Goal: Task Accomplishment & Management: Manage account settings

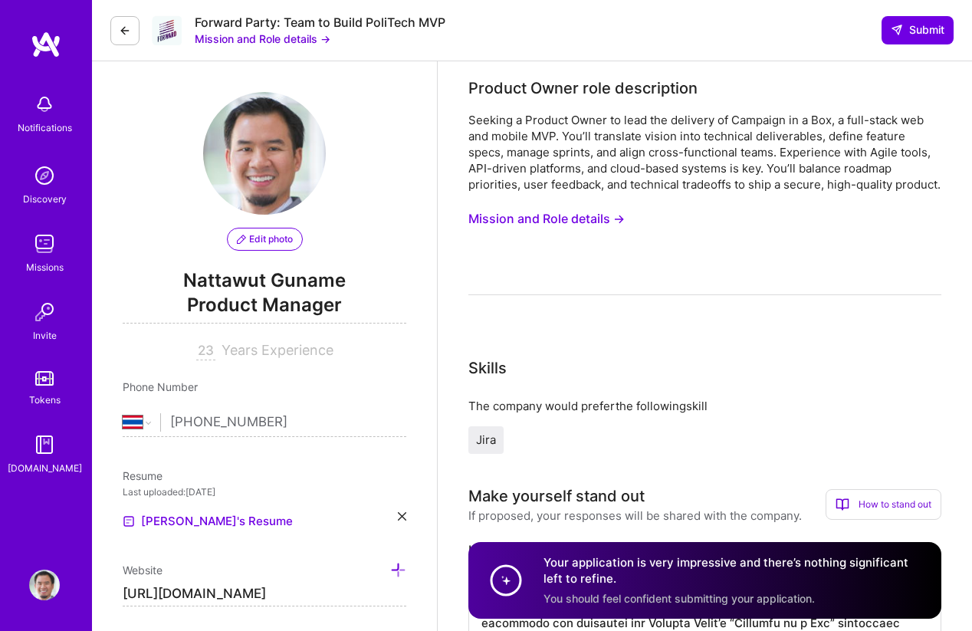
select select "TH"
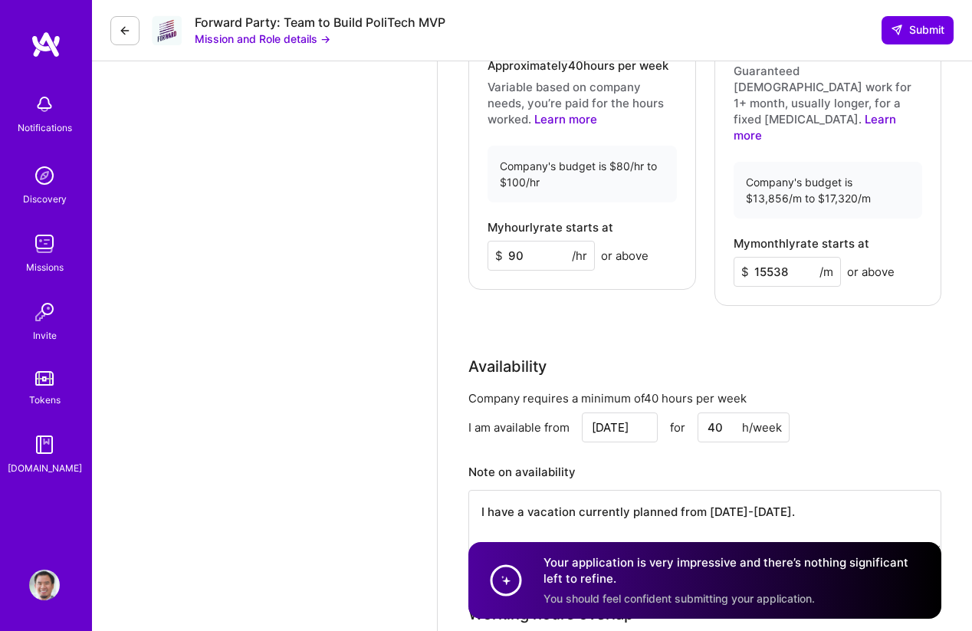
scroll to position [2465, 0]
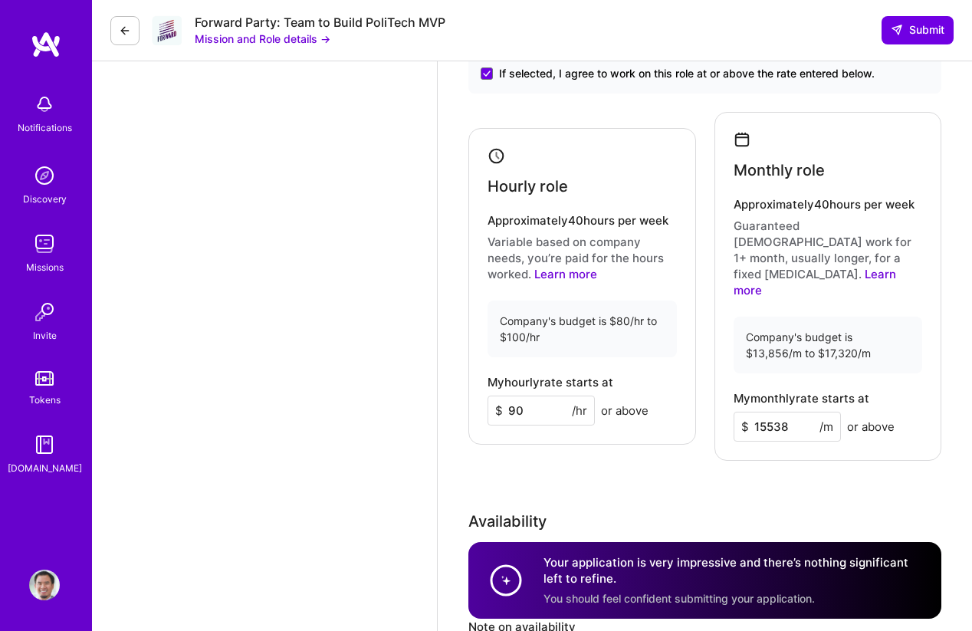
scroll to position [922, 0]
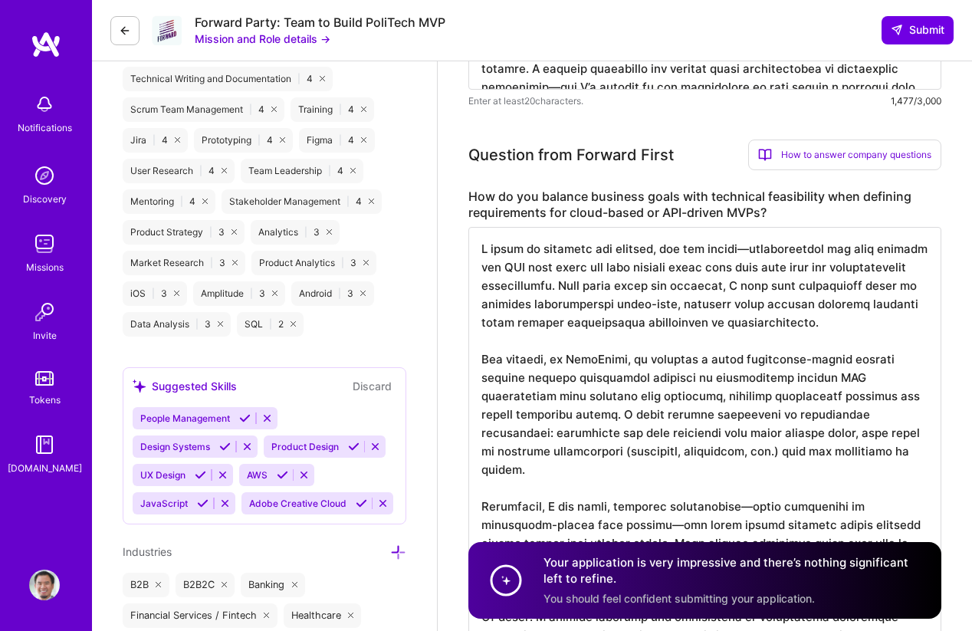
click at [44, 576] on img at bounding box center [44, 584] width 31 height 31
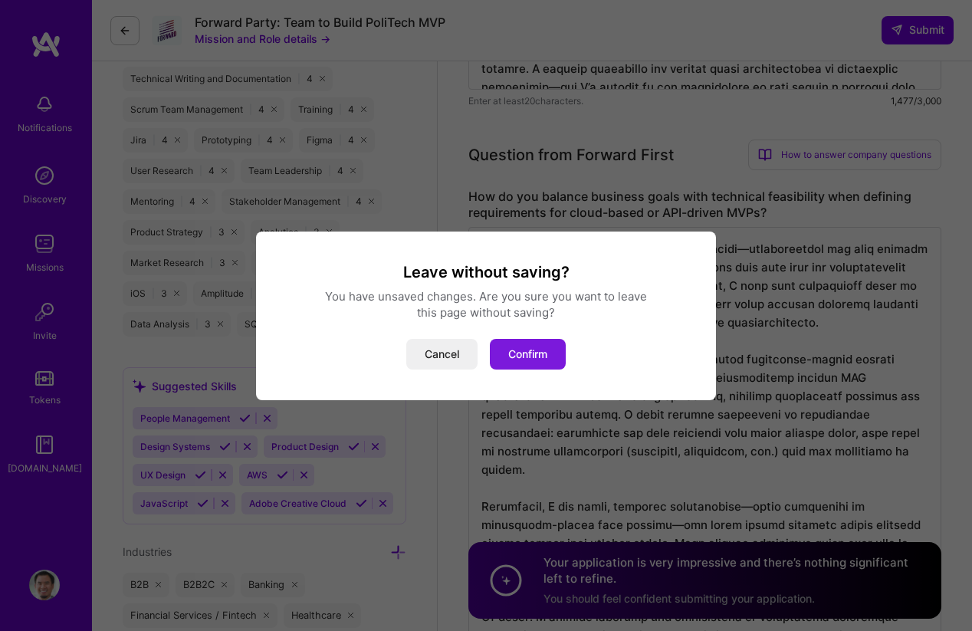
click at [507, 353] on button "Confirm" at bounding box center [528, 354] width 76 height 31
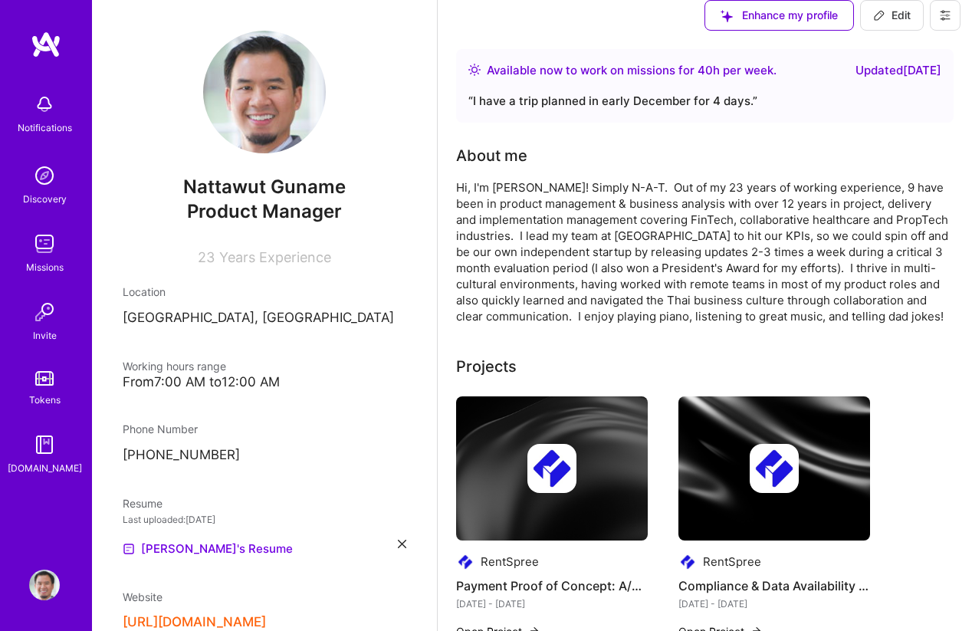
click at [948, 31] on button at bounding box center [945, 15] width 31 height 31
click at [910, 70] on button "Settings" at bounding box center [902, 50] width 115 height 39
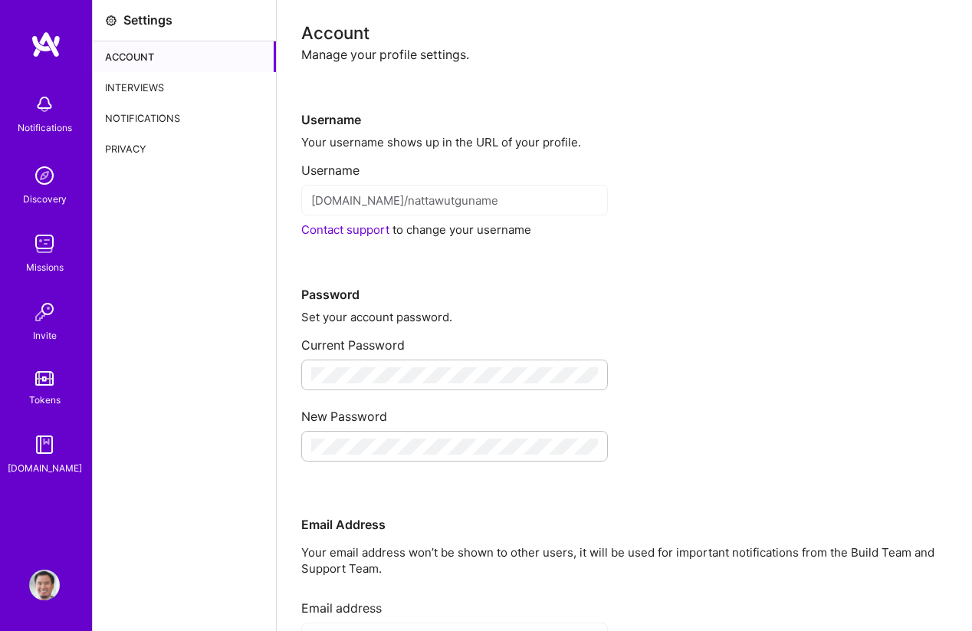
click at [162, 84] on div "Interviews" at bounding box center [184, 87] width 183 height 31
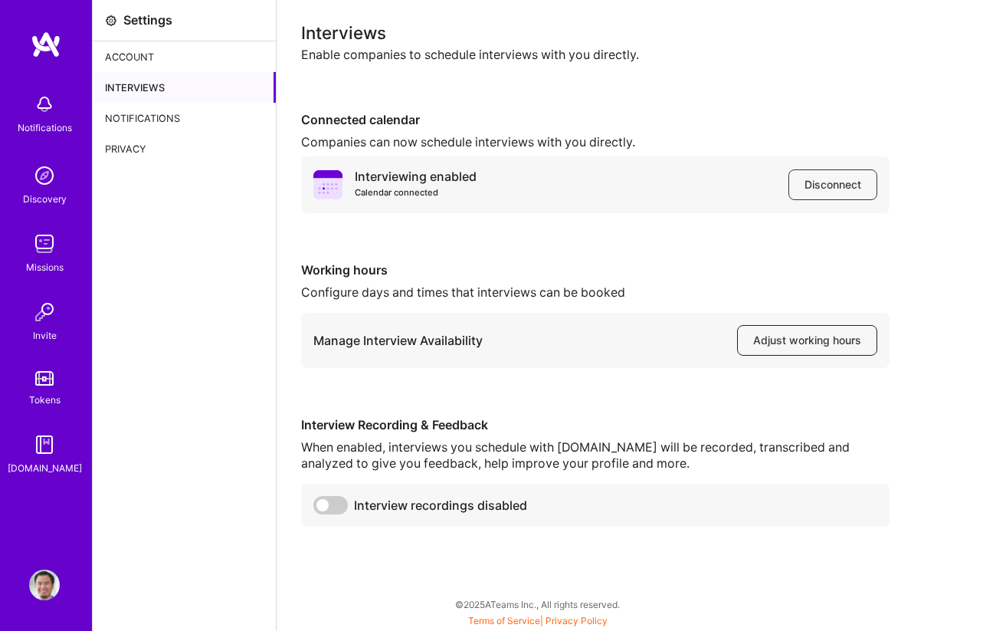
click at [785, 342] on span "Adjust working hours" at bounding box center [807, 340] width 108 height 15
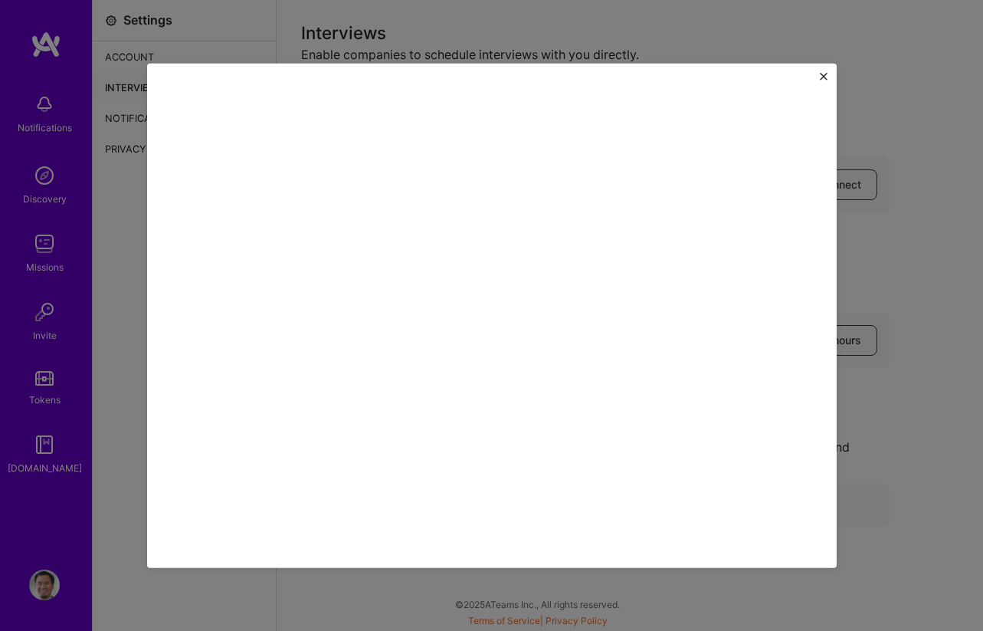
click at [825, 77] on img "Close" at bounding box center [824, 76] width 8 height 8
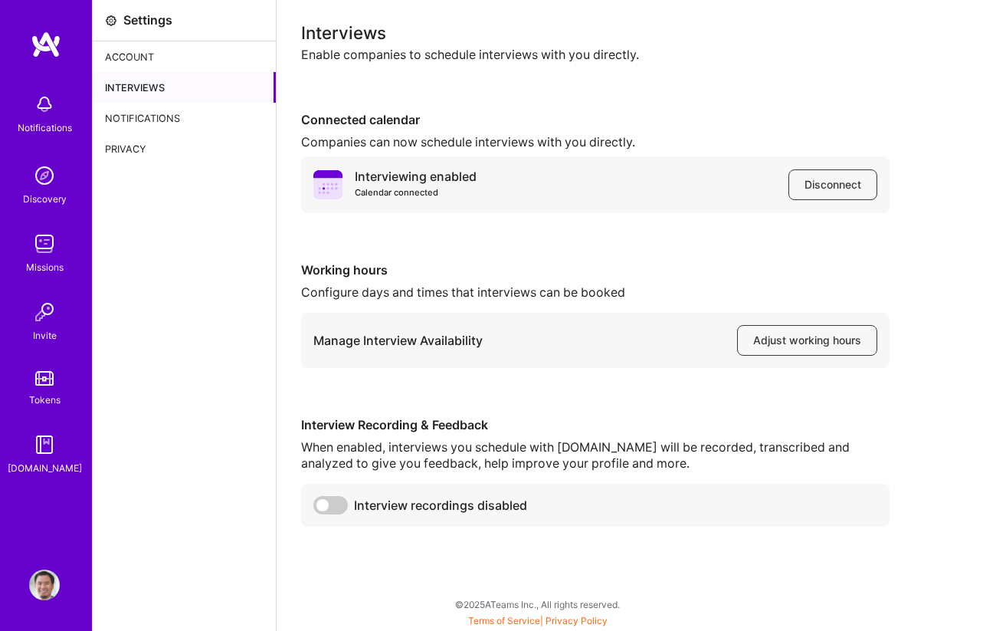
click at [908, 257] on div "Interviews Enable companies to schedule interviews with you directly. Connected…" at bounding box center [630, 276] width 658 height 502
click at [800, 341] on span "Adjust working hours" at bounding box center [807, 340] width 108 height 15
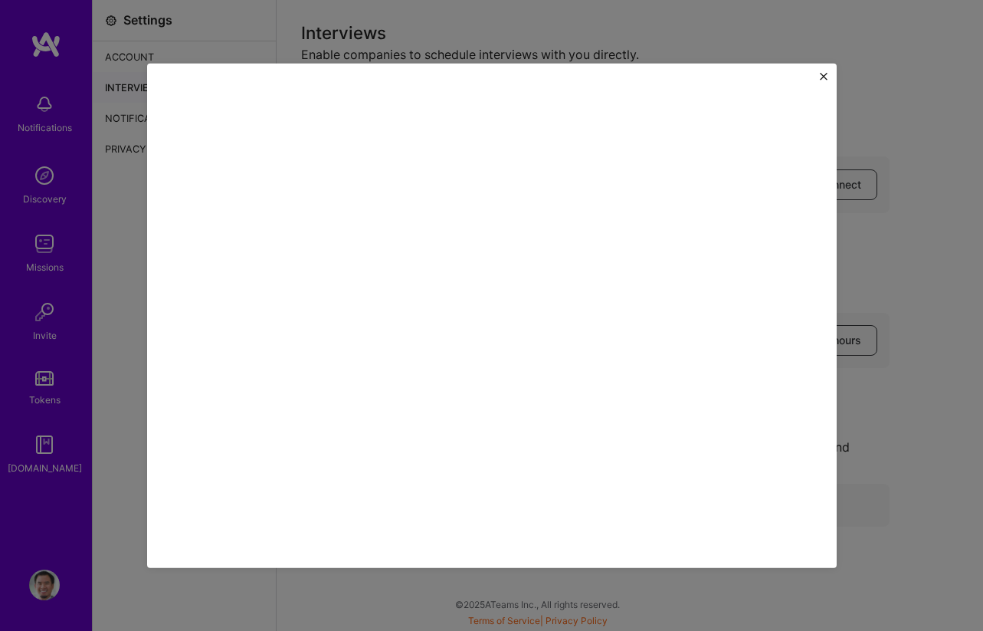
click at [822, 77] on img "Close" at bounding box center [824, 76] width 8 height 8
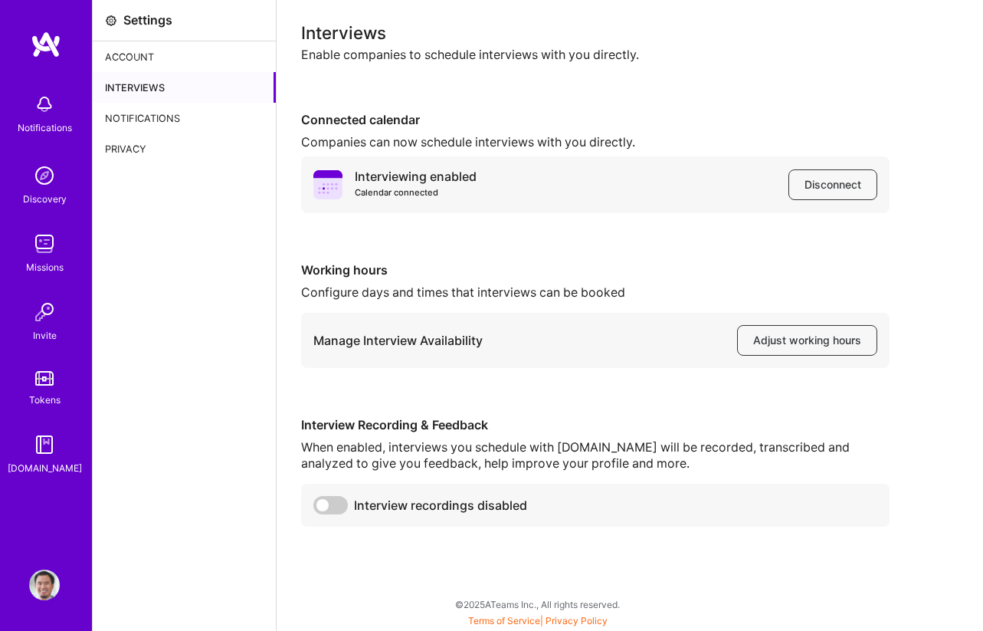
click at [172, 123] on div "Notifications" at bounding box center [184, 118] width 183 height 31
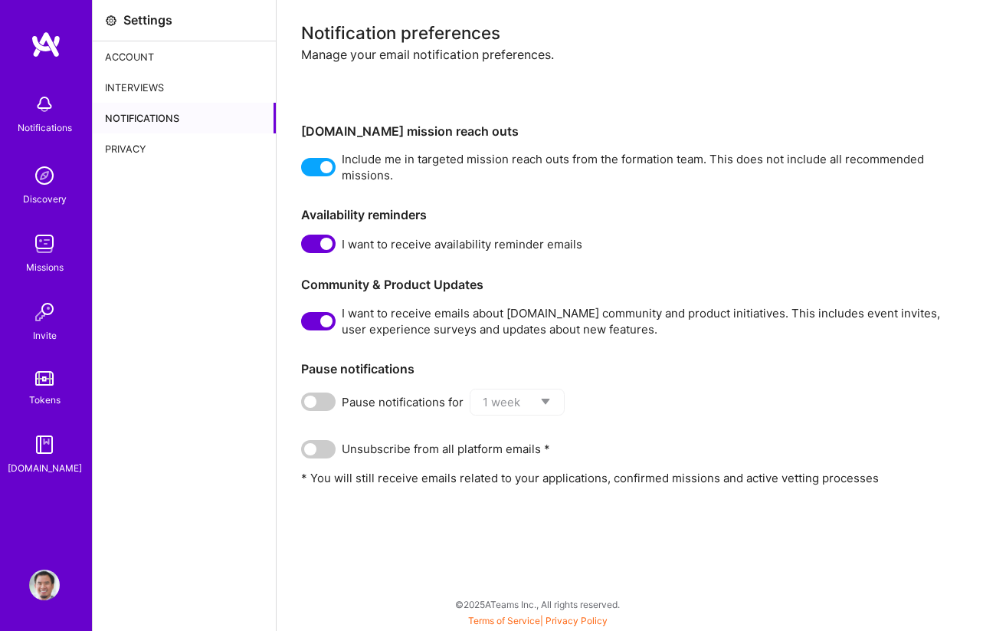
click at [46, 242] on img at bounding box center [44, 243] width 31 height 31
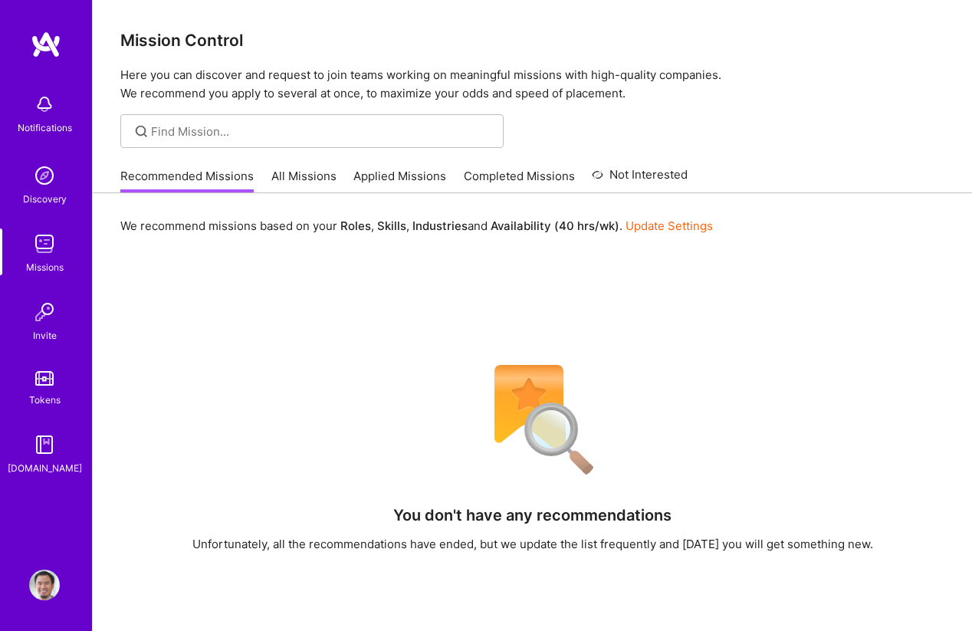
click at [414, 173] on link "Applied Missions" at bounding box center [399, 180] width 93 height 25
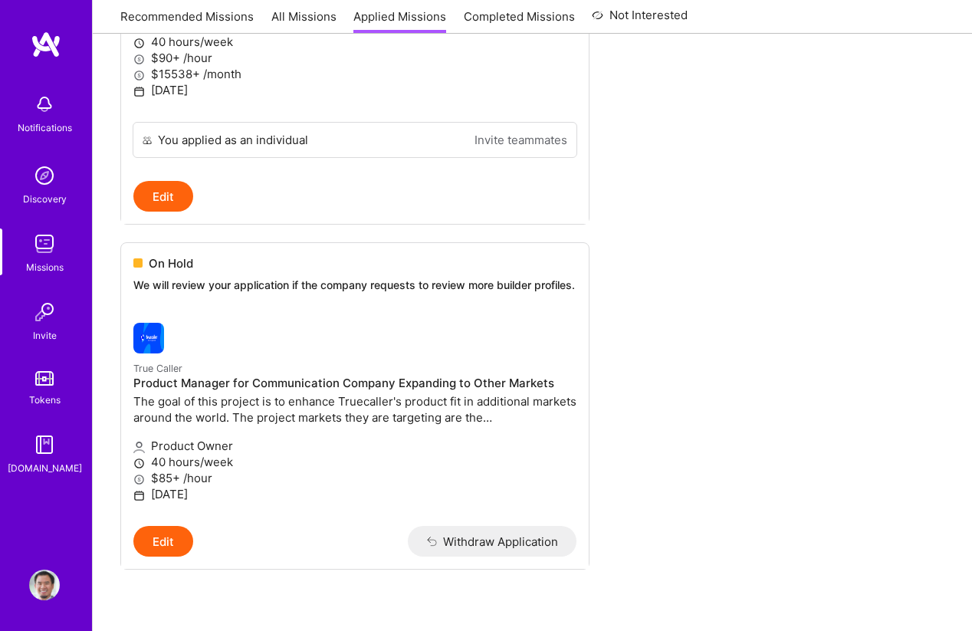
scroll to position [92, 0]
